Goal: Information Seeking & Learning: Stay updated

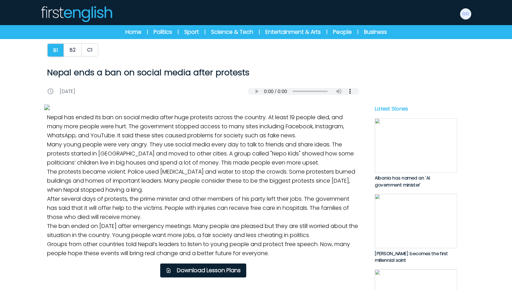
scroll to position [325, 0]
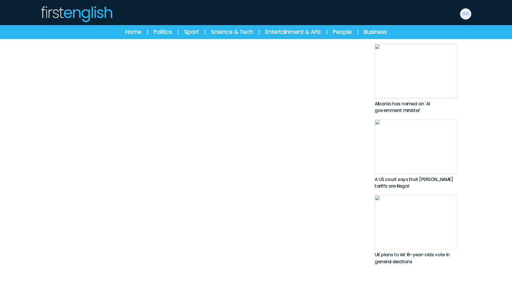
click at [104, 17] on img at bounding box center [76, 14] width 73 height 17
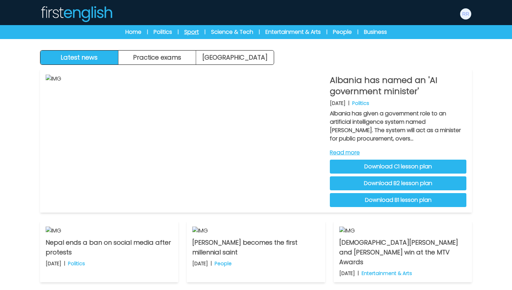
click at [192, 35] on link "Sport" at bounding box center [191, 32] width 15 height 8
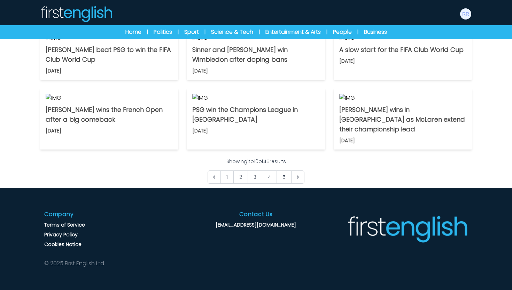
scroll to position [493, 0]
click at [373, 134] on p "Norris wins in Monaco as McLaren extend their championship lead" at bounding box center [403, 119] width 127 height 29
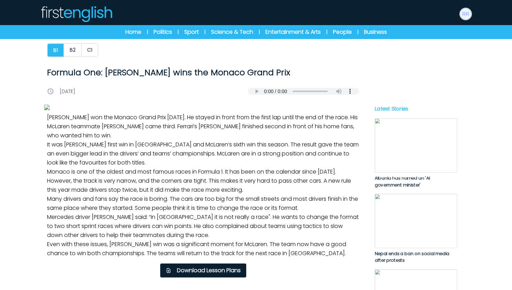
click at [468, 12] on img at bounding box center [465, 13] width 11 height 11
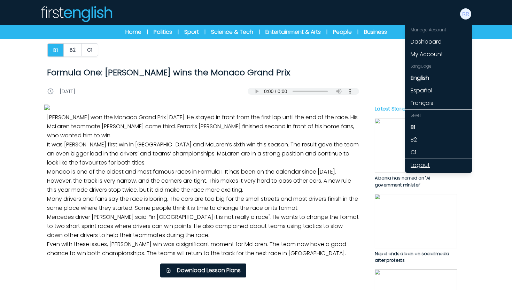
click at [426, 162] on link "Logout" at bounding box center [438, 165] width 67 height 13
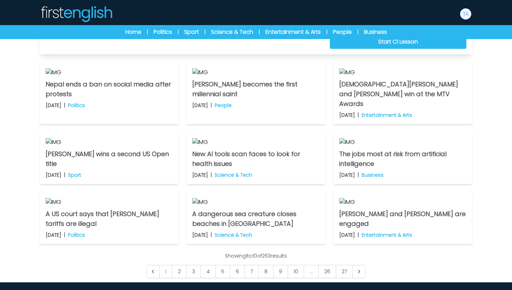
scroll to position [183, 0]
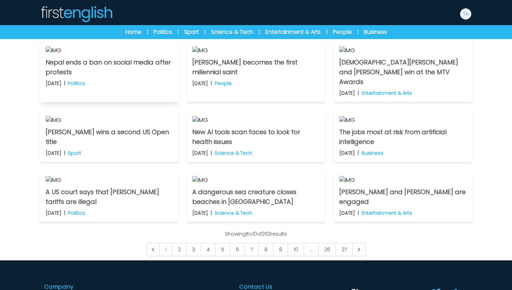
click at [147, 77] on p "Nepal ends a ban on social media after protests" at bounding box center [109, 68] width 127 height 20
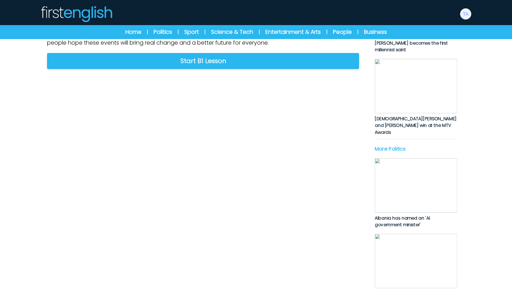
scroll to position [196, 0]
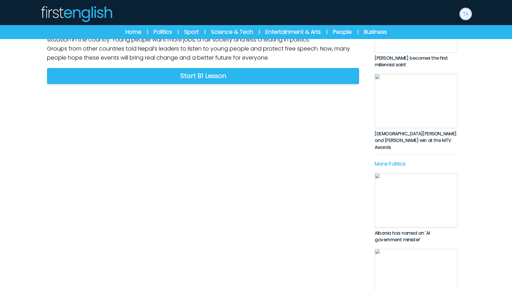
click at [464, 14] on img at bounding box center [465, 13] width 11 height 11
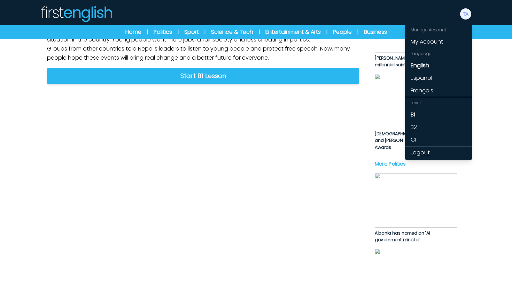
click at [420, 153] on link "Logout" at bounding box center [438, 152] width 67 height 13
